Goal: Task Accomplishment & Management: Manage account settings

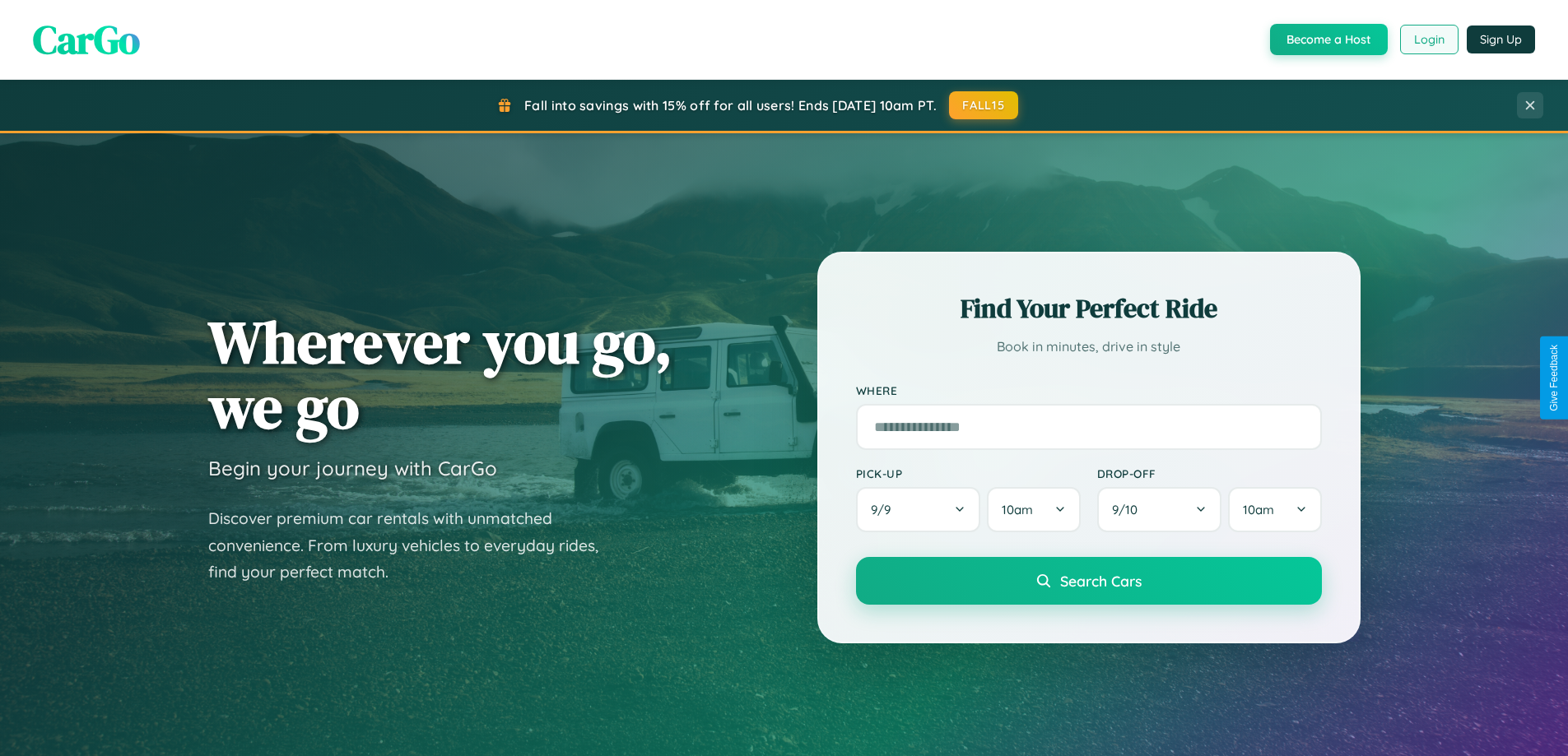
click at [1428, 40] on button "Login" at bounding box center [1429, 39] width 58 height 29
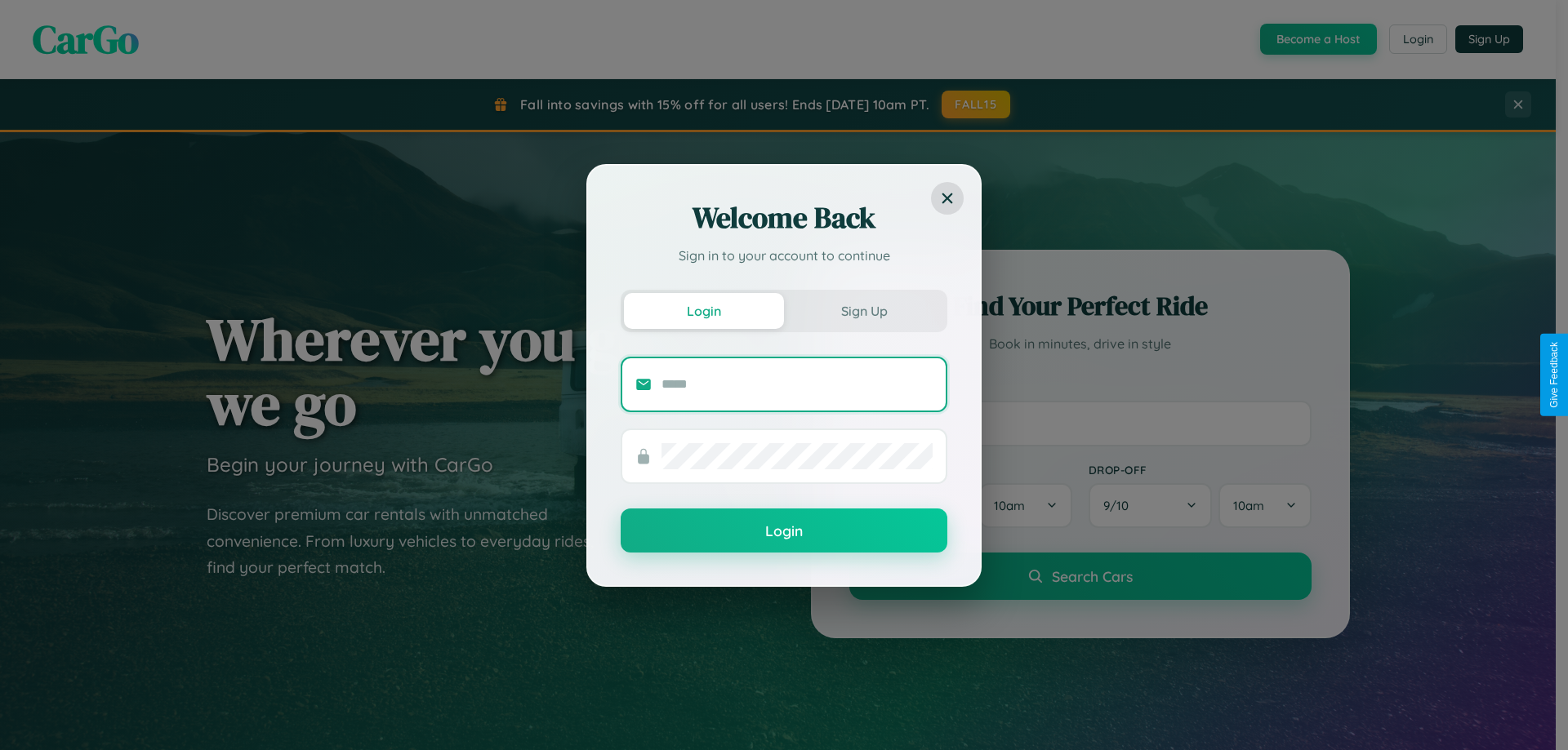
click at [798, 384] on input "text" at bounding box center [797, 385] width 271 height 26
type input "**********"
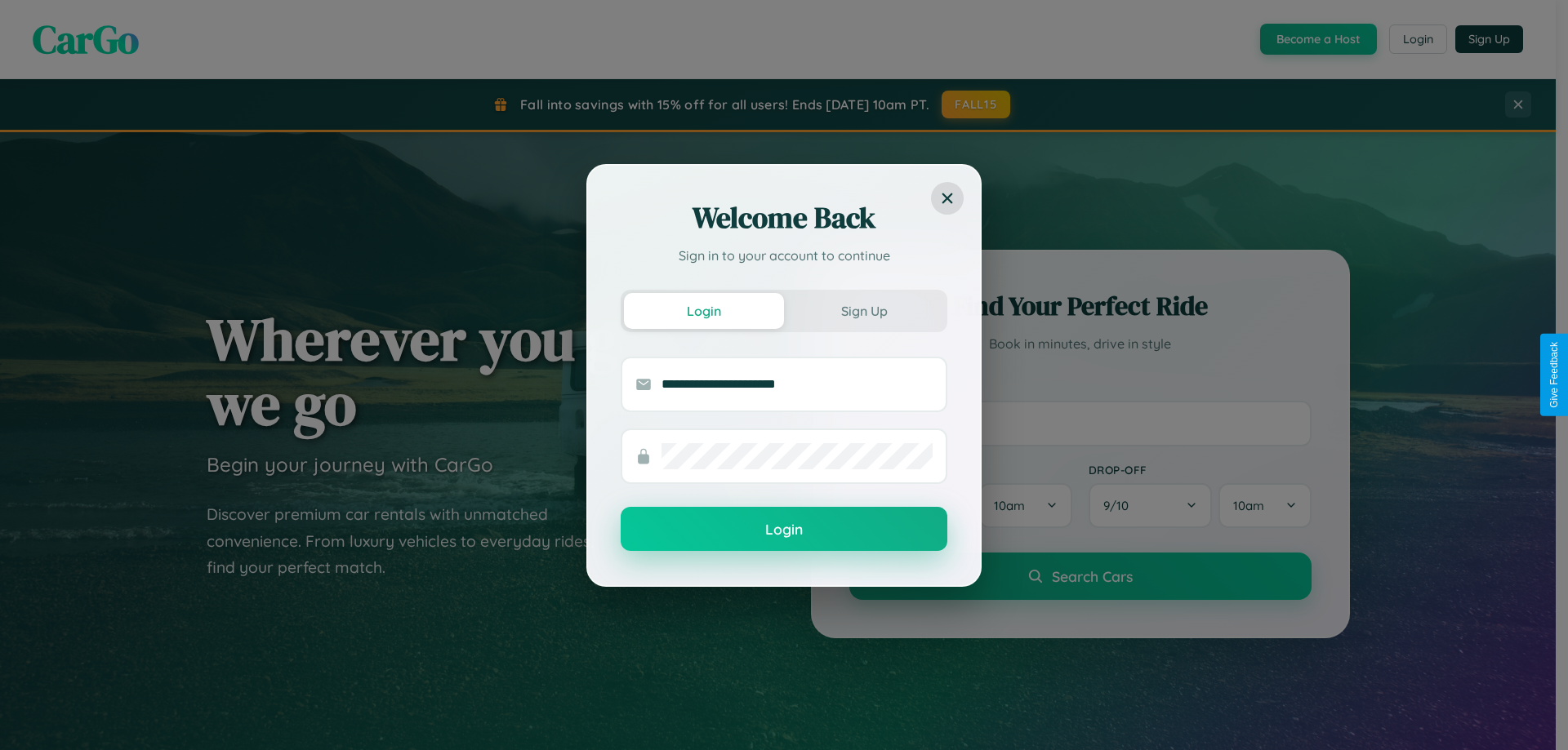
click at [784, 530] on button "Login" at bounding box center [784, 528] width 327 height 44
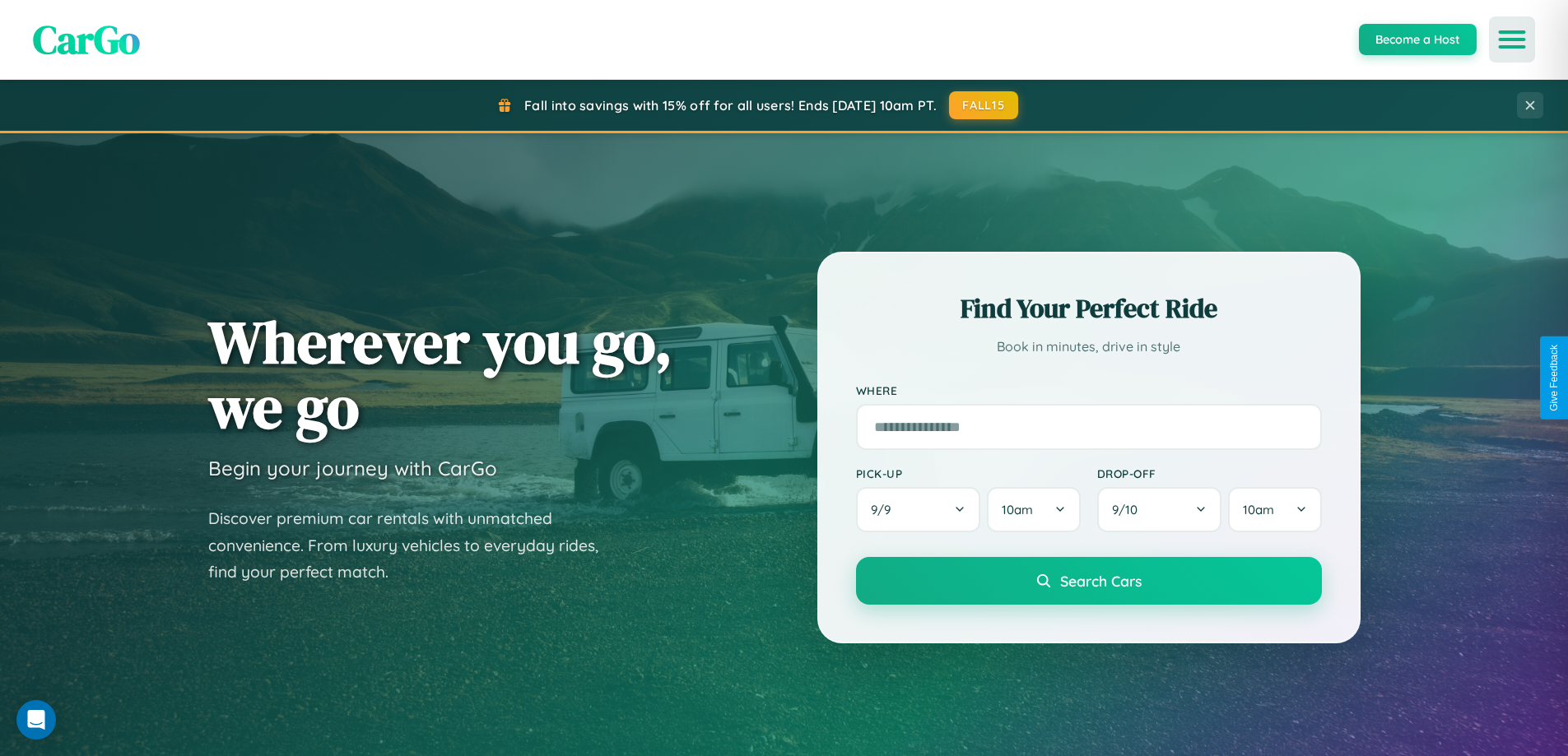
click at [1513, 40] on icon "Open menu" at bounding box center [1512, 40] width 24 height 15
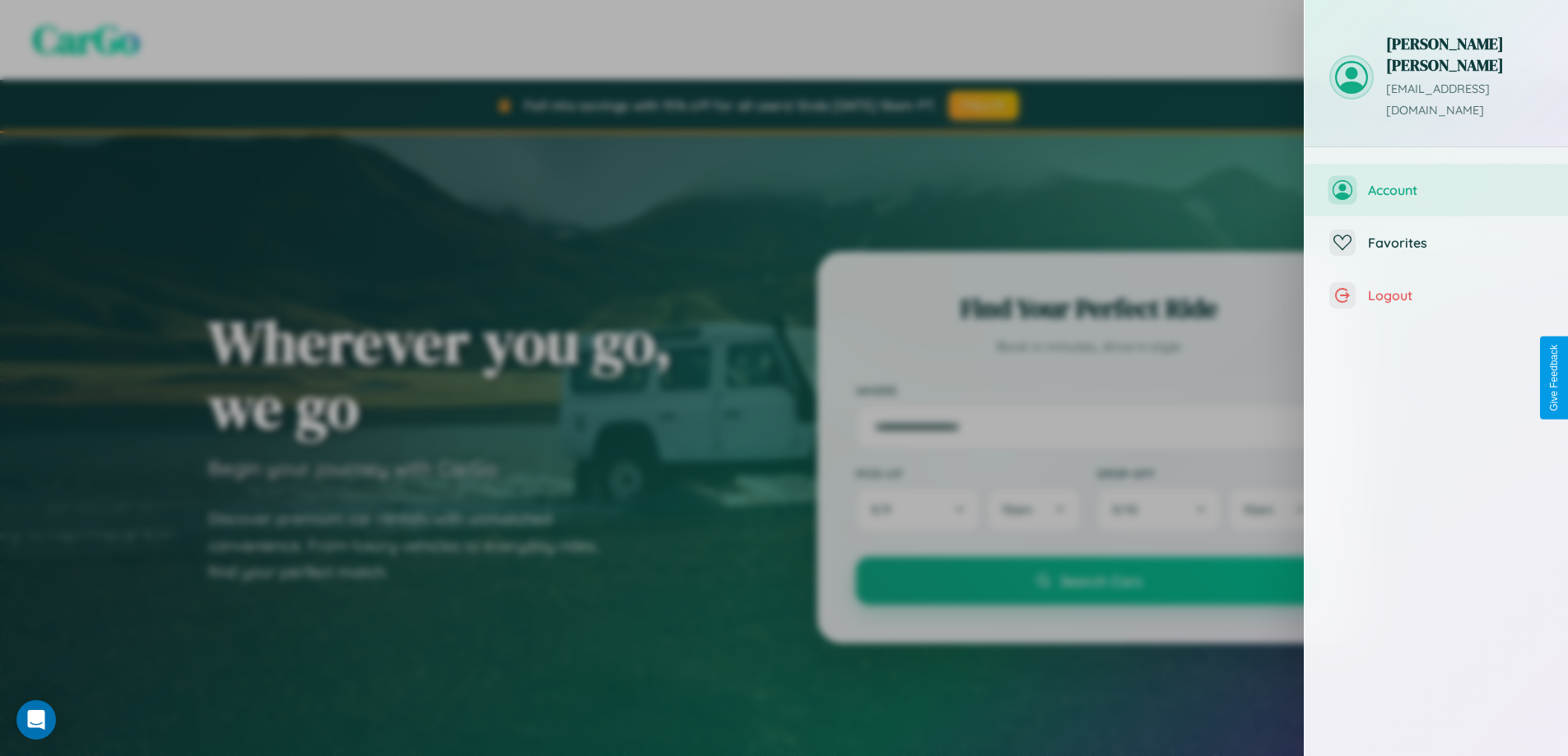
click at [1437, 182] on span "Account" at bounding box center [1456, 189] width 175 height 16
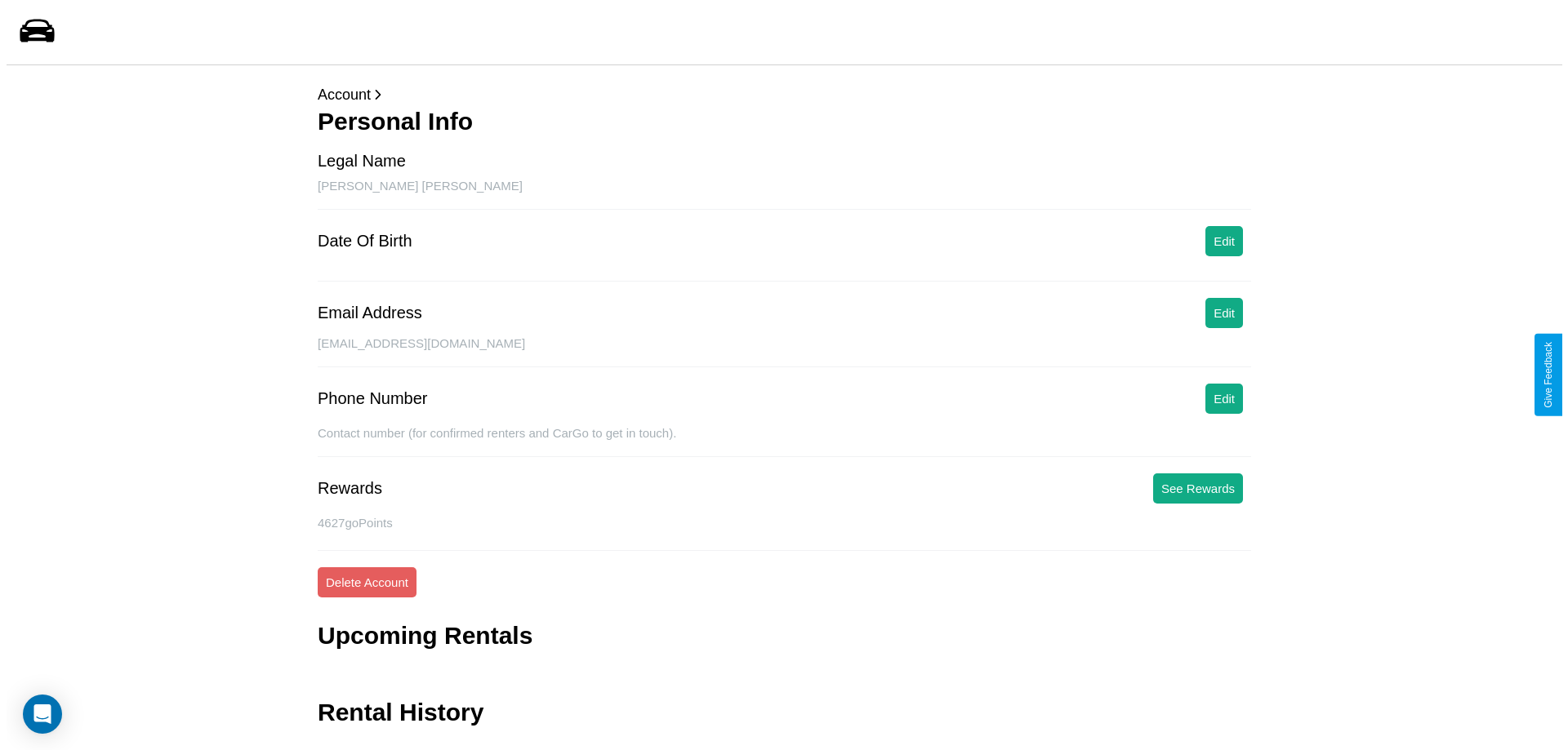
scroll to position [40, 0]
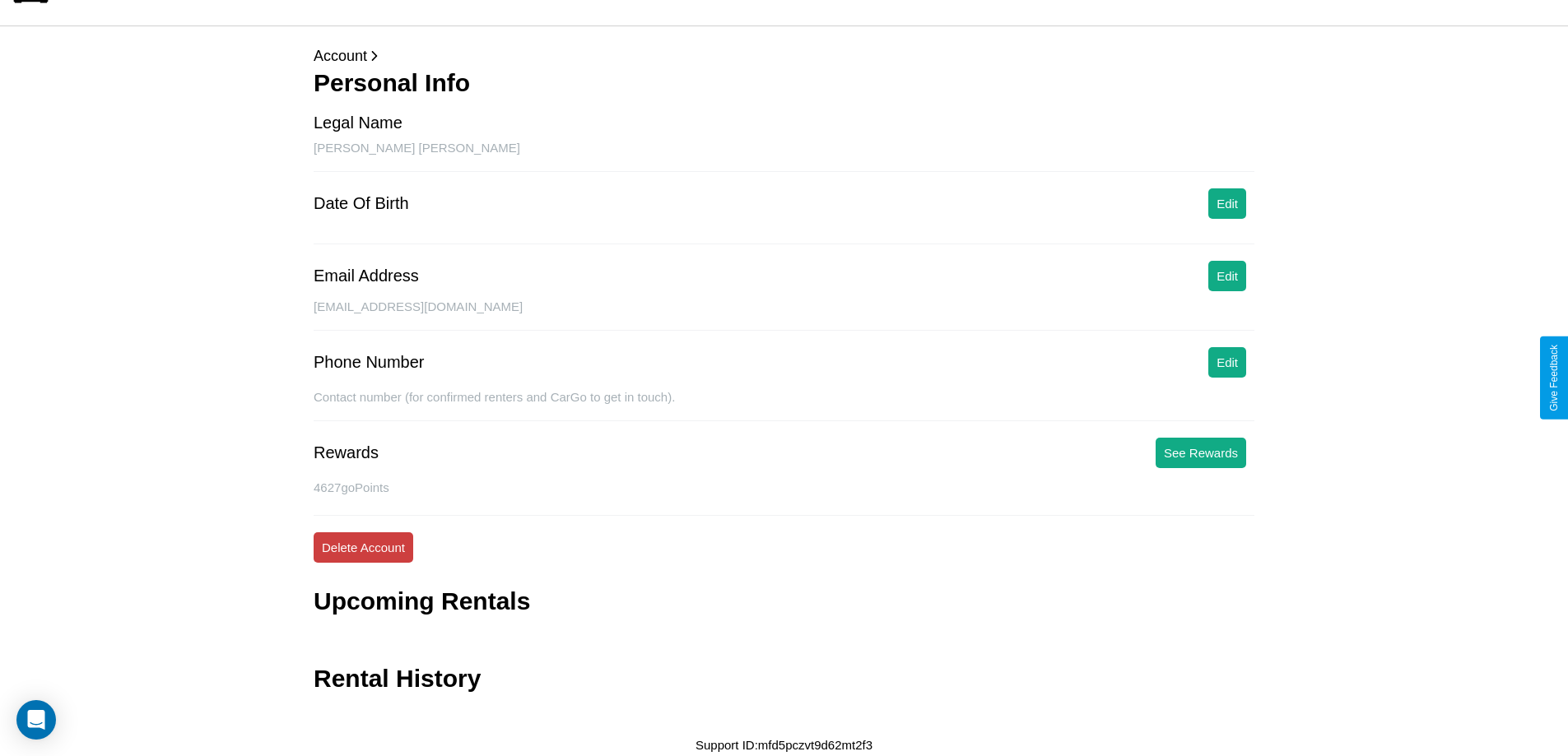
click at [363, 547] on button "Delete Account" at bounding box center [363, 548] width 100 height 30
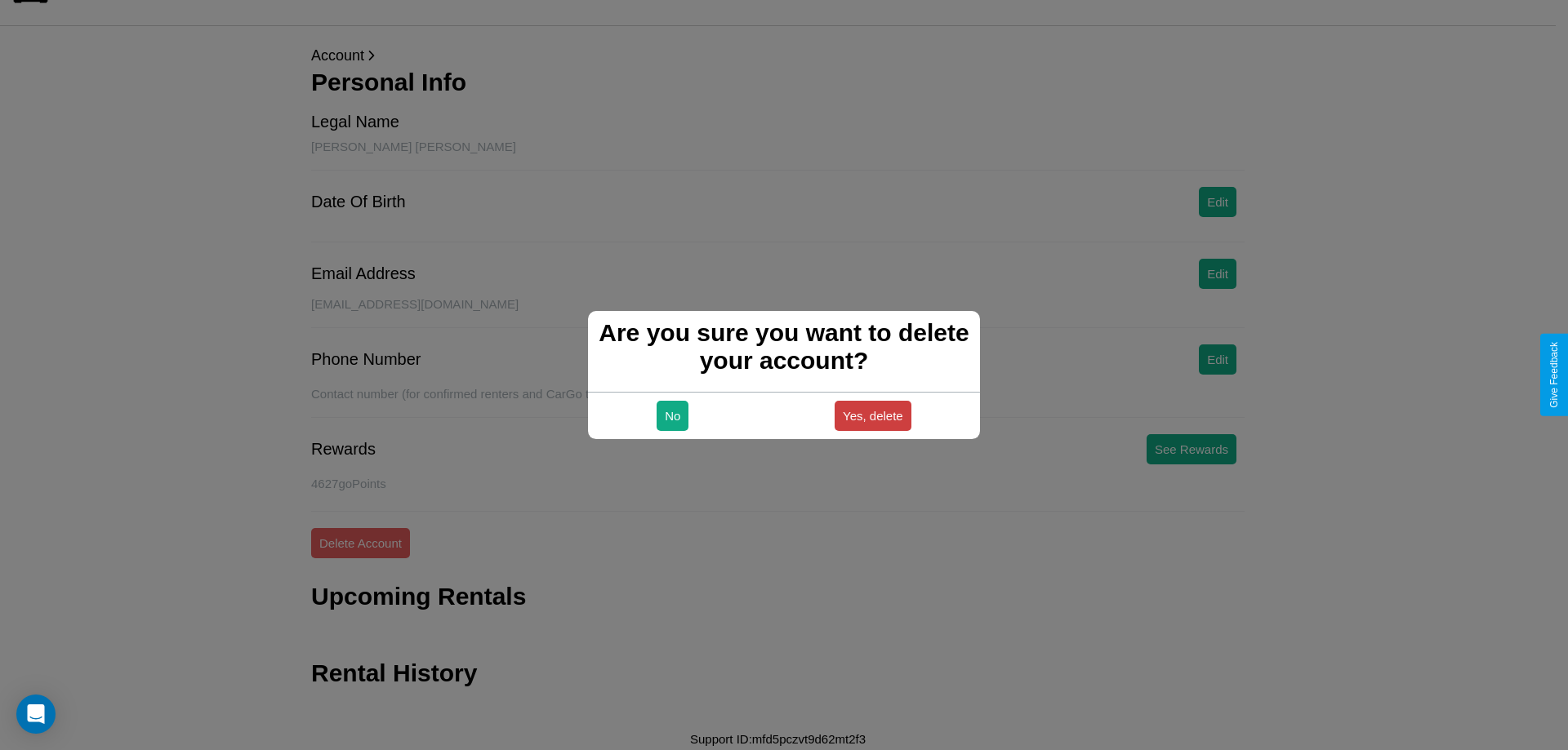
click at [872, 415] on button "Yes, delete" at bounding box center [872, 416] width 76 height 30
